Goal: Navigation & Orientation: Find specific page/section

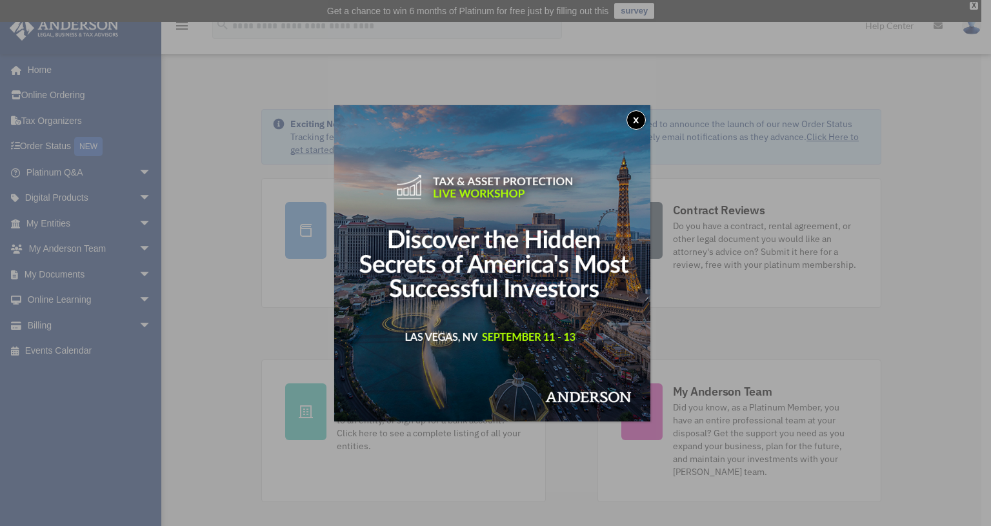
click at [641, 121] on button "x" at bounding box center [635, 119] width 19 height 19
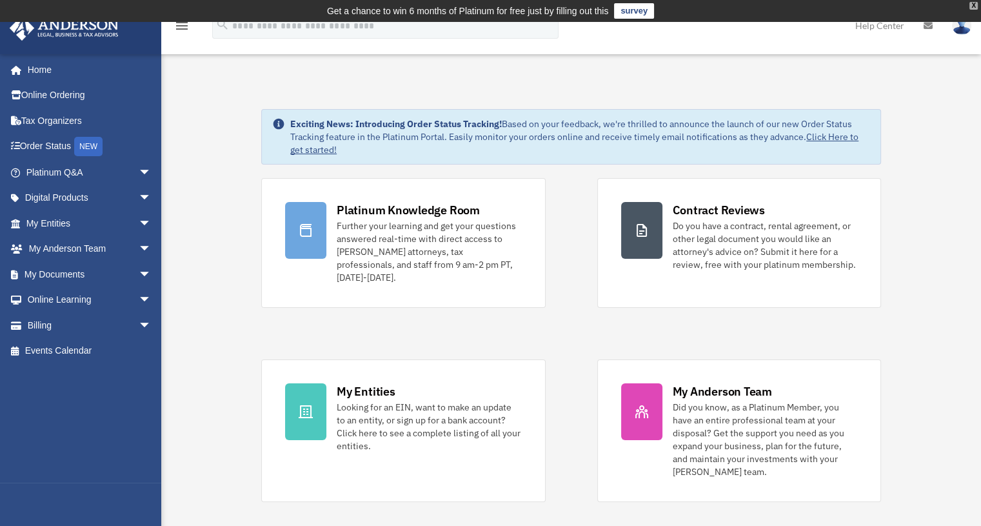
click at [970, 7] on div "X" at bounding box center [974, 6] width 8 height 8
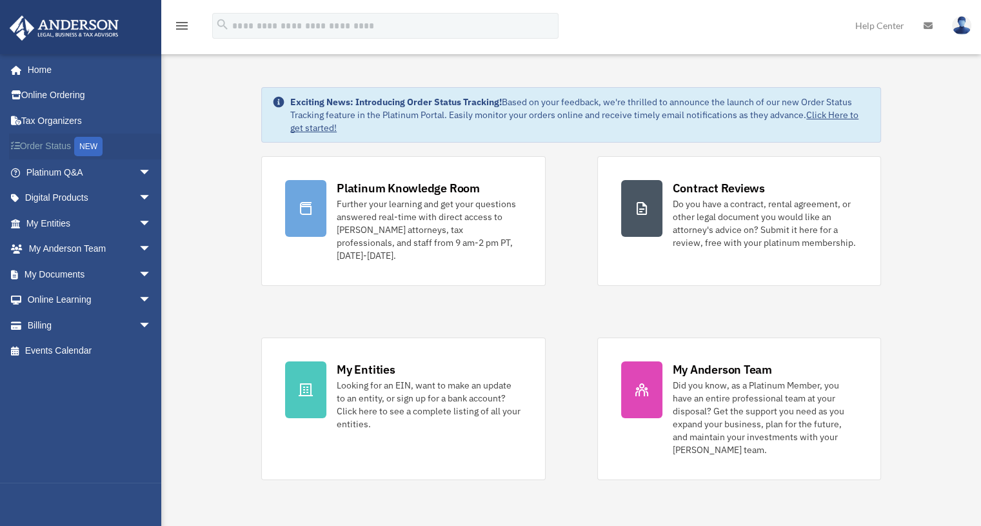
click at [63, 146] on link "Order Status NEW" at bounding box center [90, 147] width 162 height 26
click at [41, 268] on link "My Documents arrow_drop_down" at bounding box center [90, 274] width 162 height 26
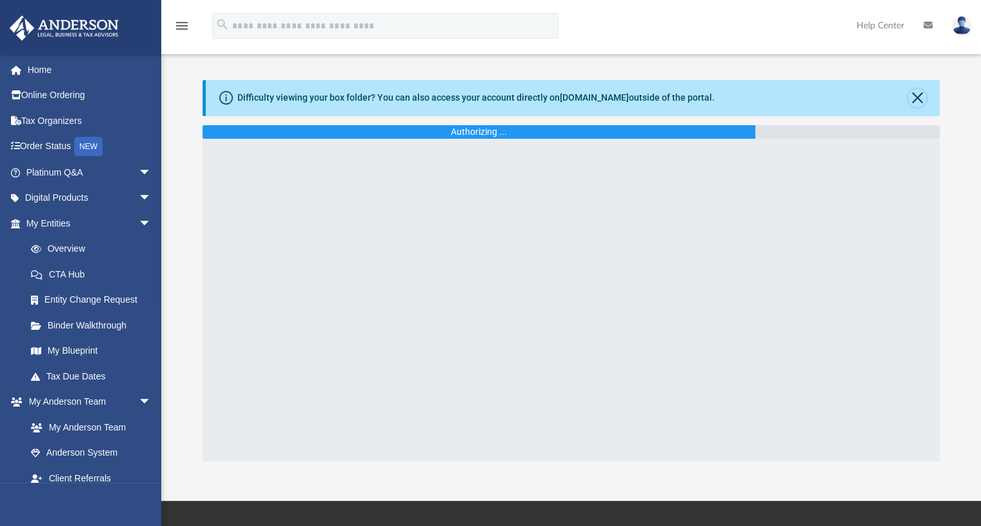
click at [921, 99] on button "Close" at bounding box center [917, 98] width 18 height 18
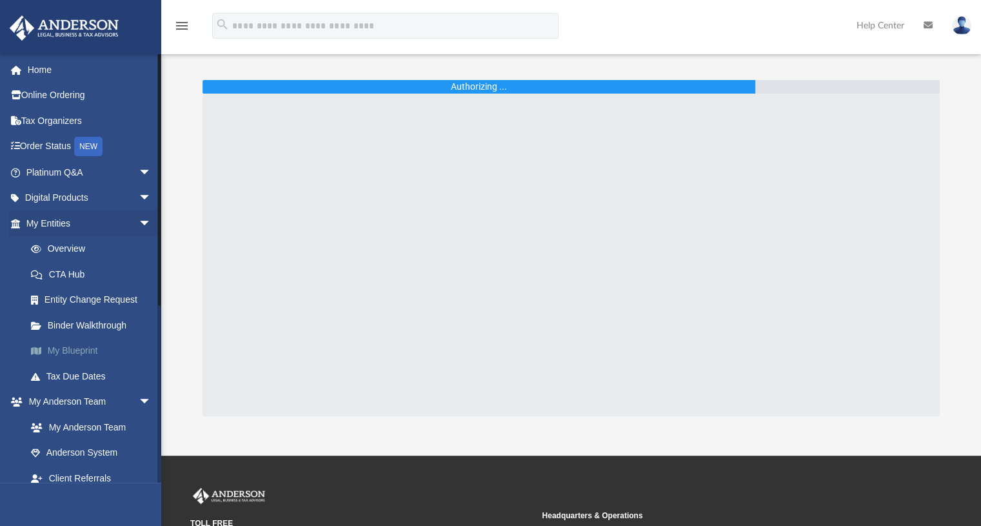
click at [63, 350] on link "My Blueprint" at bounding box center [94, 351] width 153 height 26
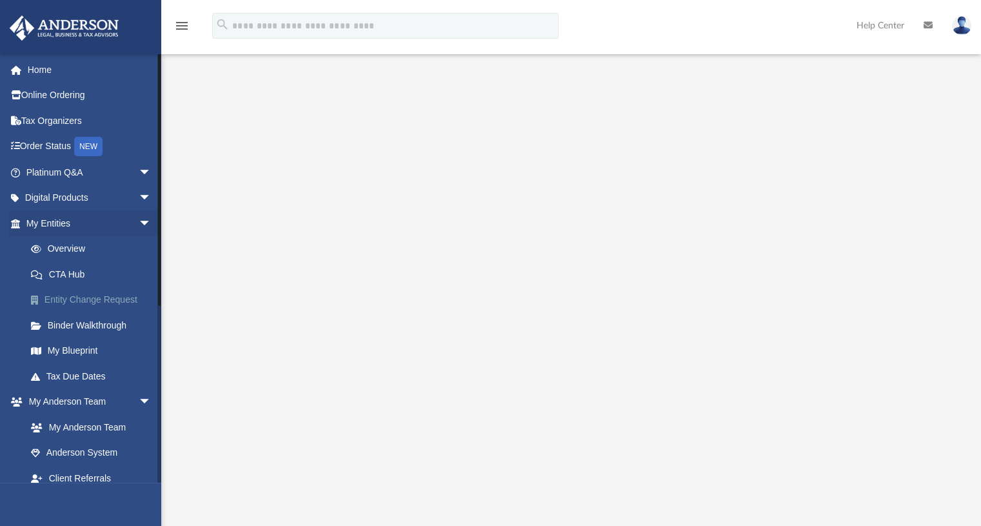
click at [70, 300] on link "Entity Change Request" at bounding box center [94, 300] width 153 height 26
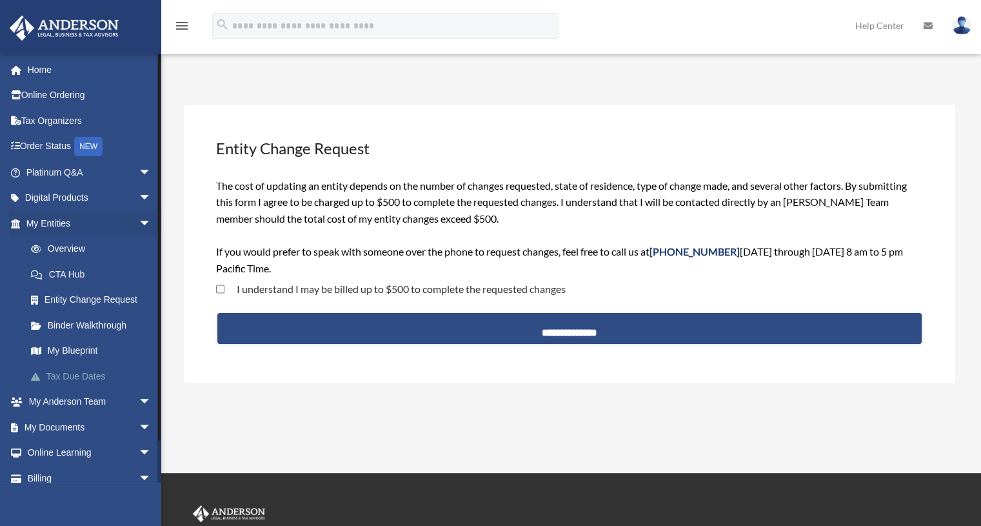
click at [80, 378] on link "Tax Due Dates" at bounding box center [94, 376] width 153 height 26
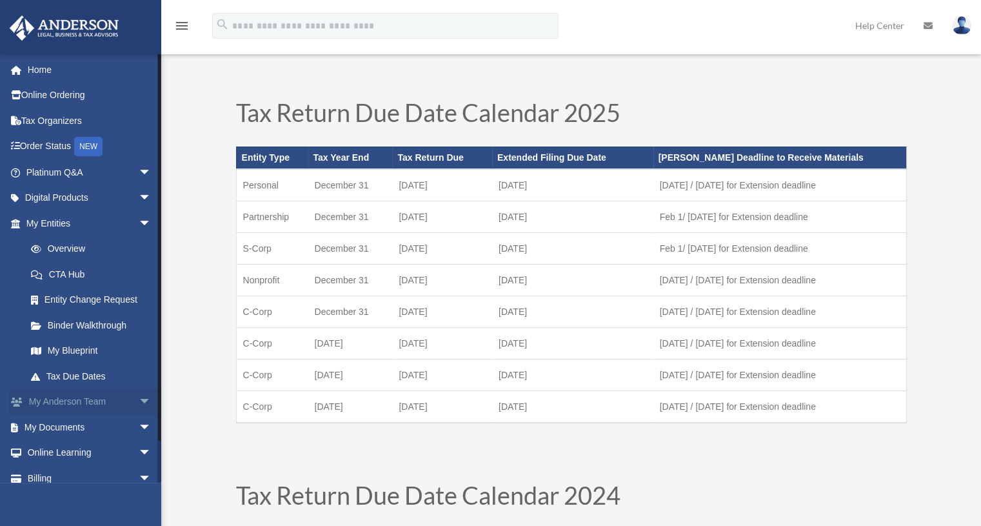
click at [79, 397] on link "My [PERSON_NAME] Team arrow_drop_down" at bounding box center [90, 402] width 162 height 26
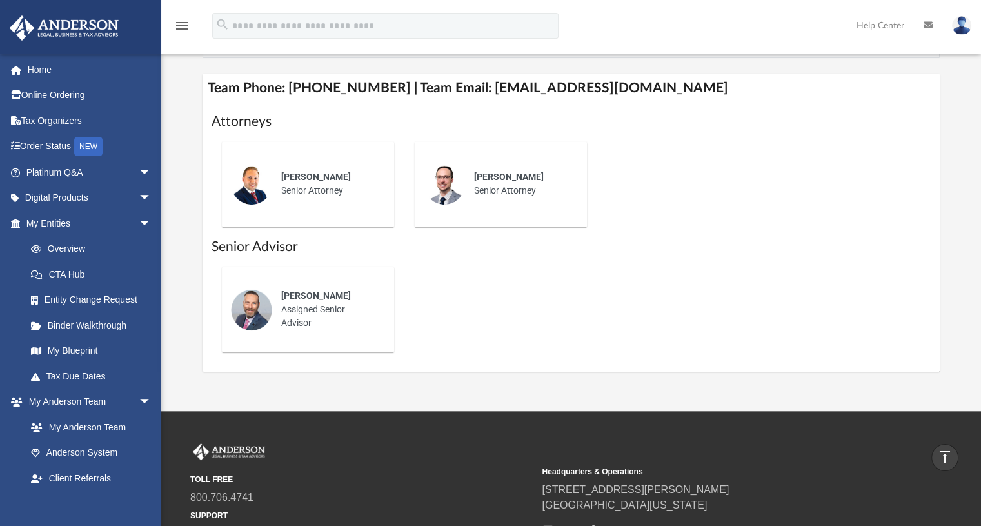
scroll to position [344, 0]
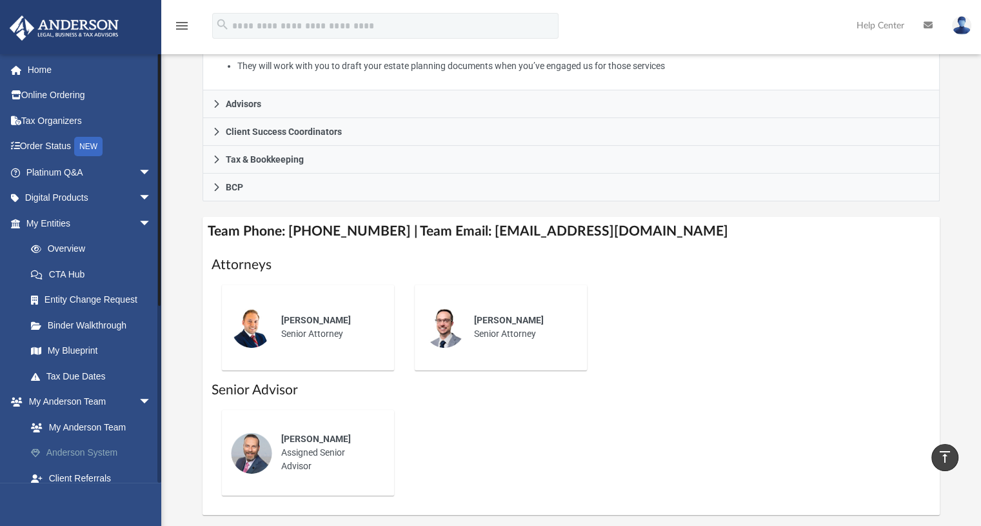
click at [76, 448] on link "Anderson System" at bounding box center [94, 453] width 153 height 26
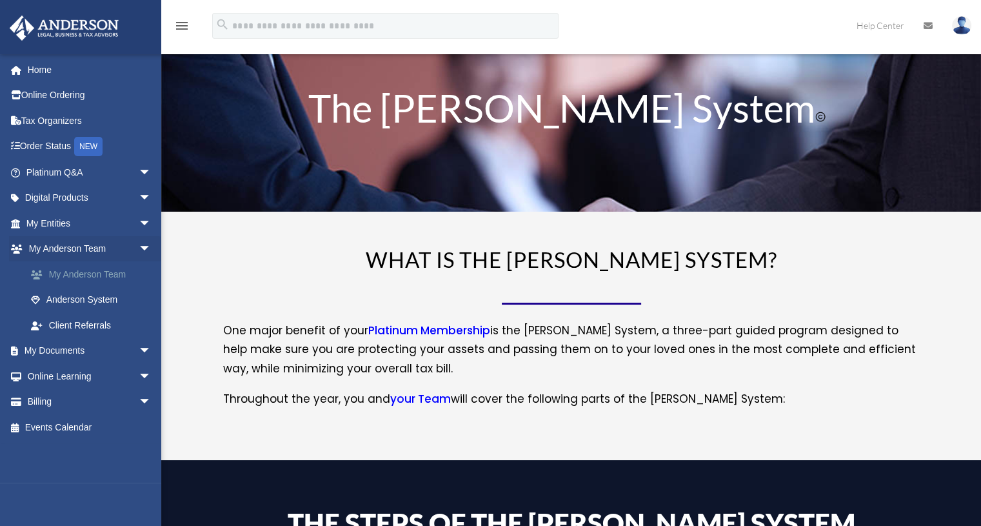
click at [82, 272] on link "My Anderson Team" at bounding box center [94, 274] width 153 height 26
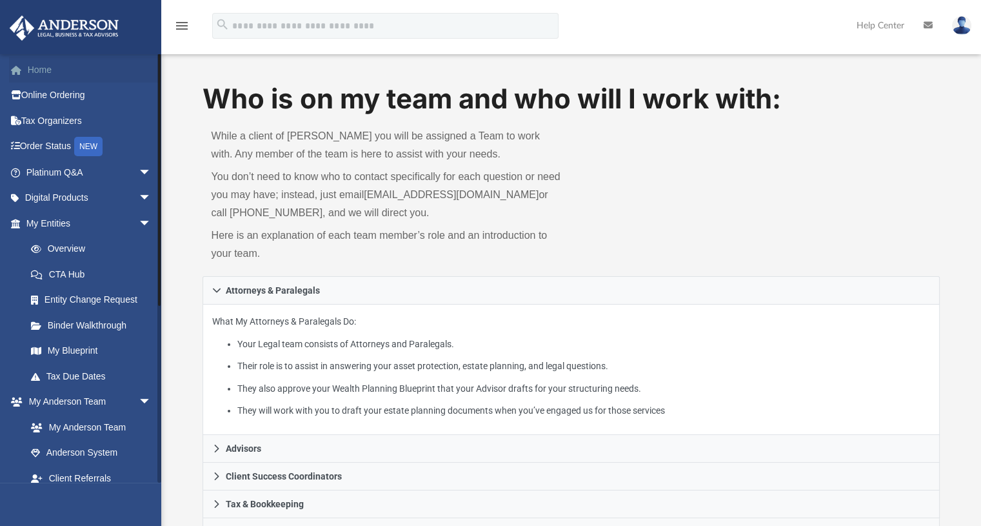
click at [34, 69] on link "Home" at bounding box center [90, 70] width 162 height 26
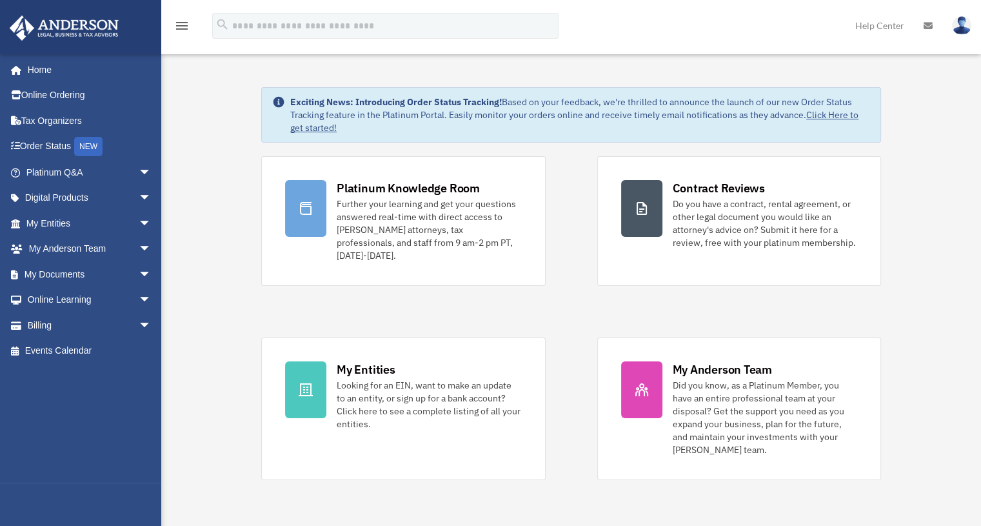
click at [968, 33] on link at bounding box center [961, 25] width 39 height 57
click at [733, 110] on link "Logout" at bounding box center [752, 112] width 129 height 26
